Goal: Transaction & Acquisition: Purchase product/service

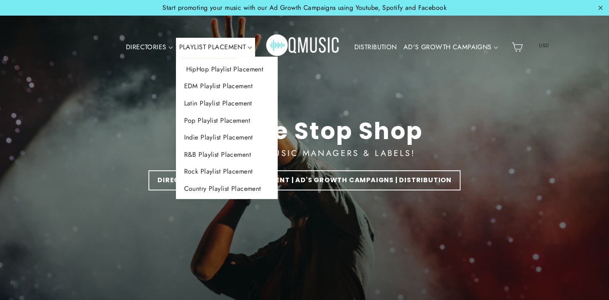
click at [240, 72] on link "HipHop Playlist Placement" at bounding box center [227, 69] width 102 height 17
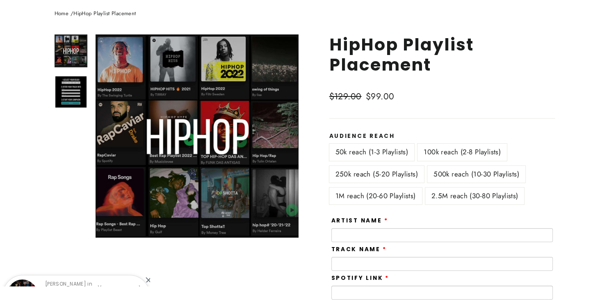
scroll to position [101, 0]
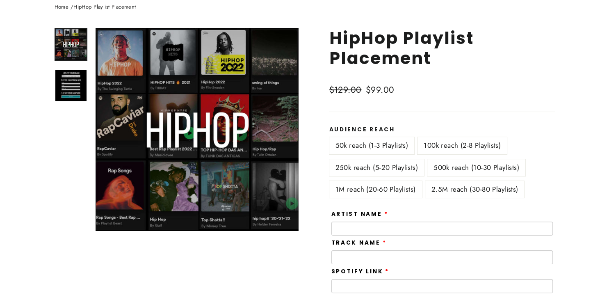
click at [449, 192] on label "2.5M reach (30-80 Playlists)" at bounding box center [475, 189] width 99 height 17
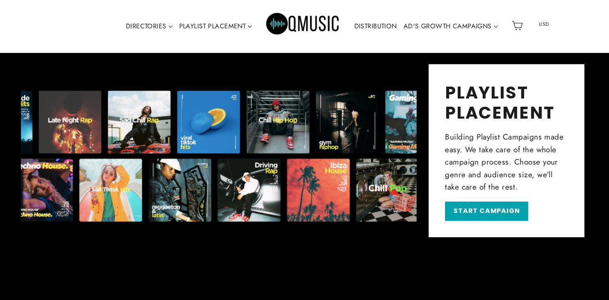
scroll to position [520, 0]
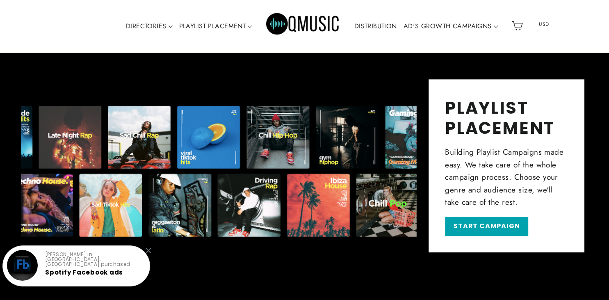
click at [389, 27] on link "DISTRIBUTION" at bounding box center [375, 26] width 49 height 19
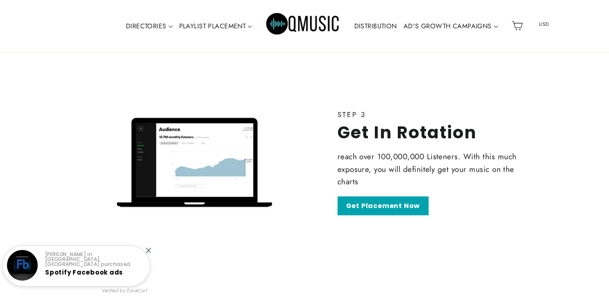
scroll to position [1547, 0]
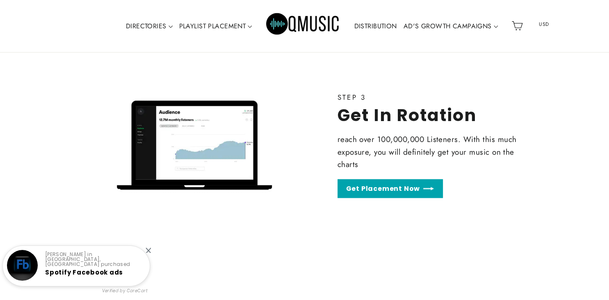
click at [398, 188] on link "Get Placement Now" at bounding box center [391, 188] width 106 height 19
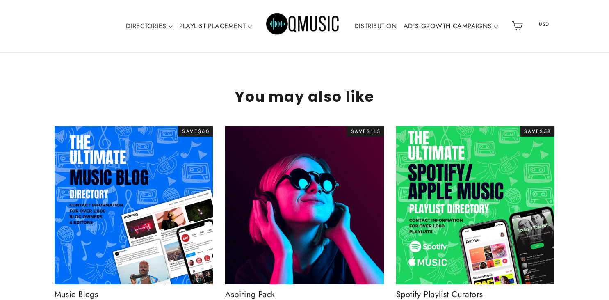
scroll to position [2689, 0]
